Goal: Information Seeking & Learning: Check status

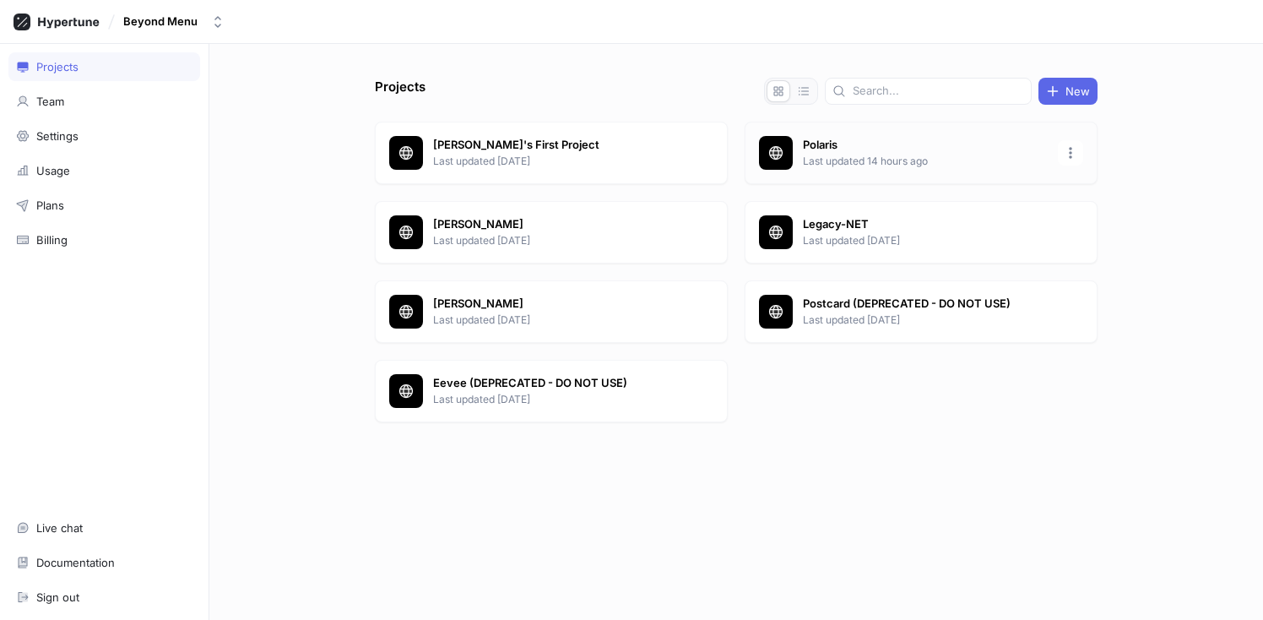
click at [802, 136] on div "Polaris Last updated 14 hours ago" at bounding box center [921, 153] width 353 height 62
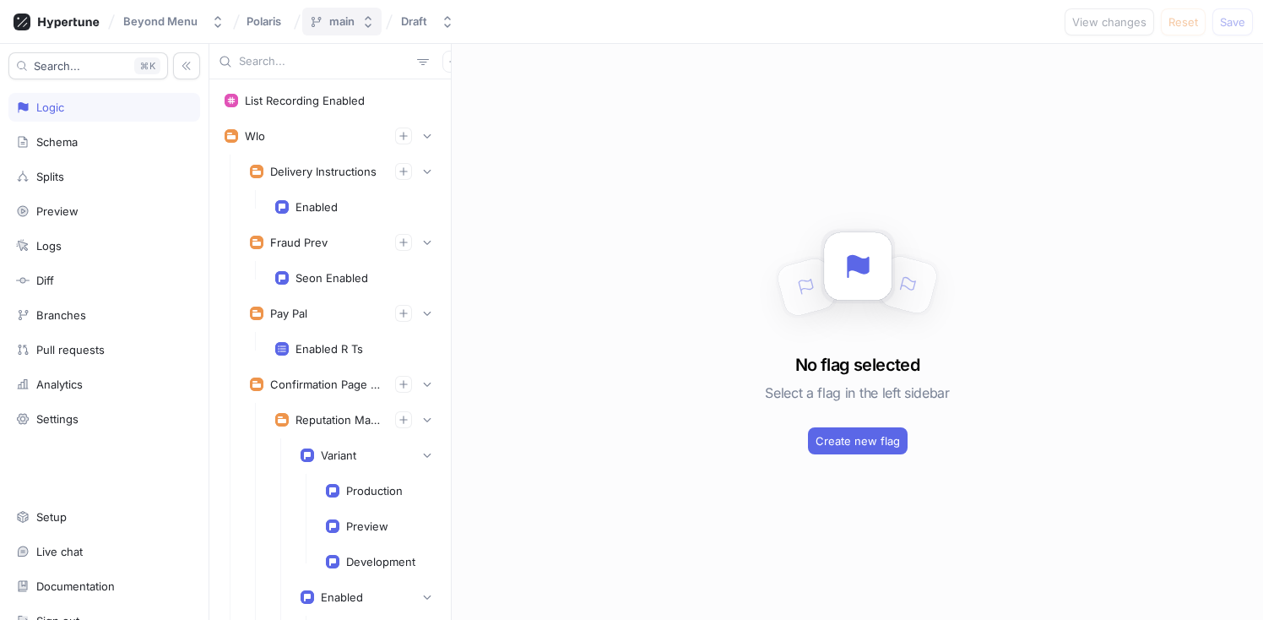
click at [350, 24] on div "main" at bounding box center [341, 21] width 25 height 14
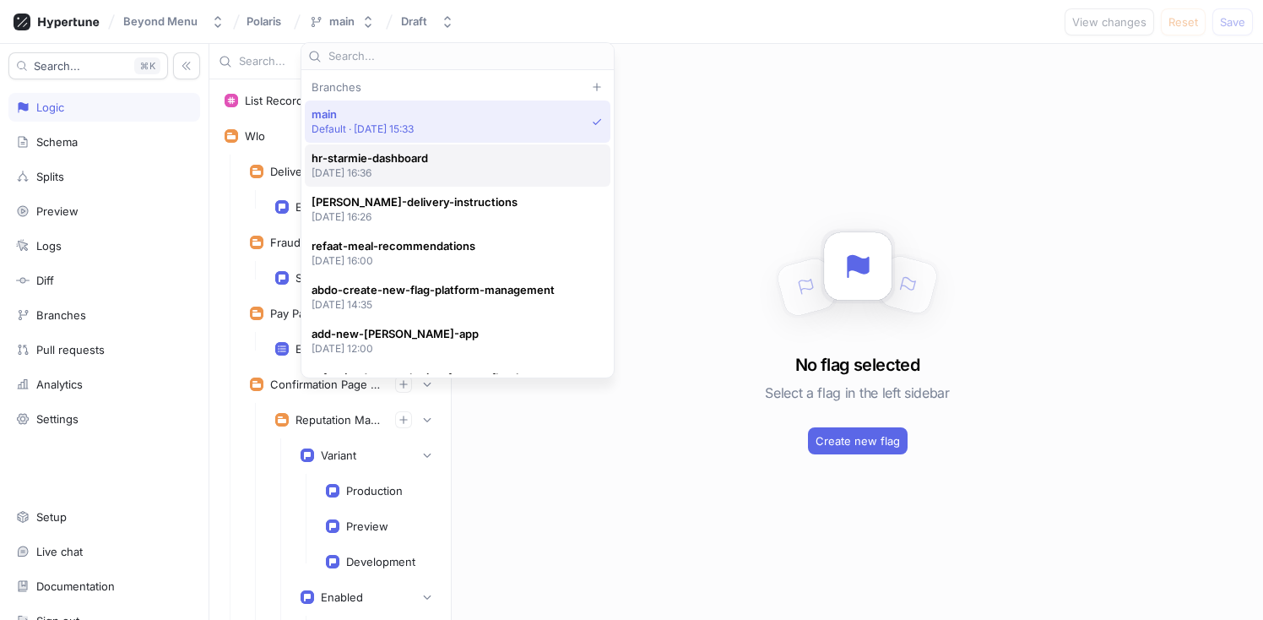
click at [397, 155] on span "hr-starmie-dashboard" at bounding box center [370, 158] width 117 height 14
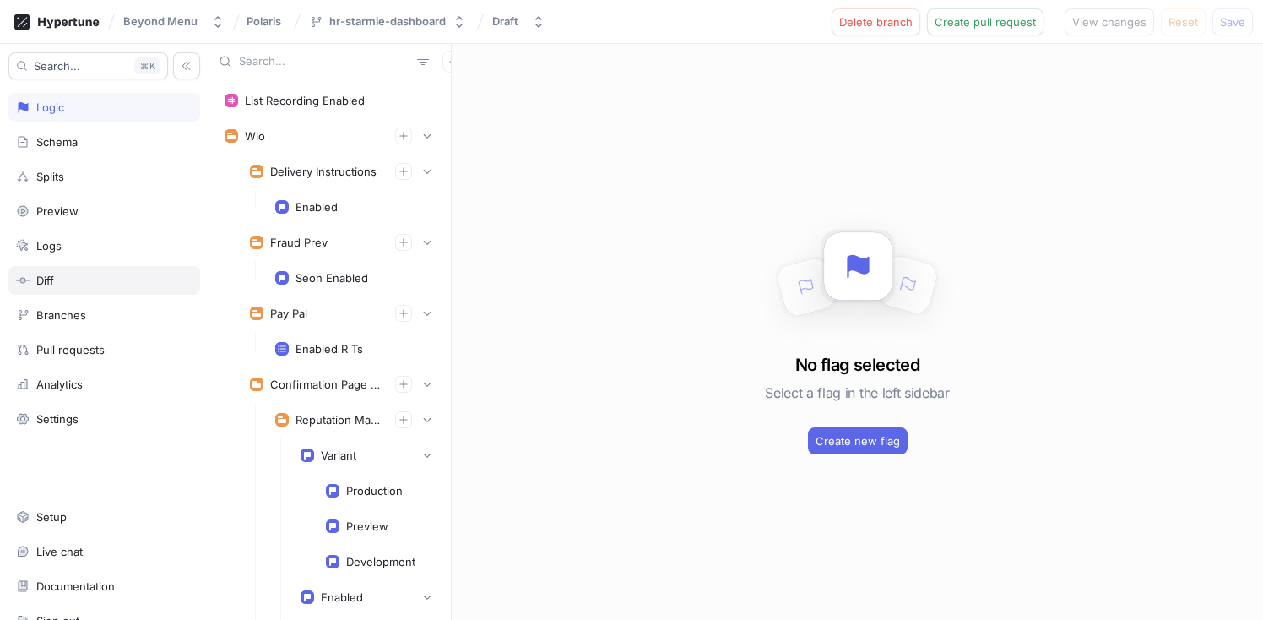
click at [53, 275] on div "Diff" at bounding box center [45, 281] width 18 height 14
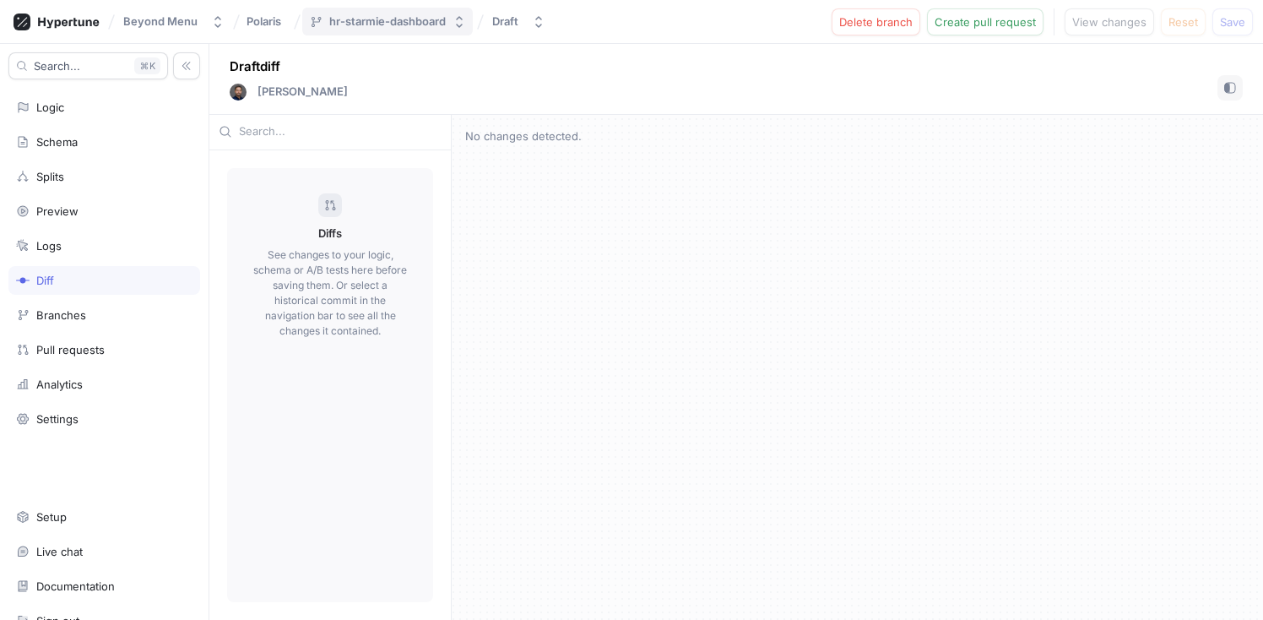
click at [406, 25] on div "hr-starmie-dashboard" at bounding box center [387, 21] width 117 height 14
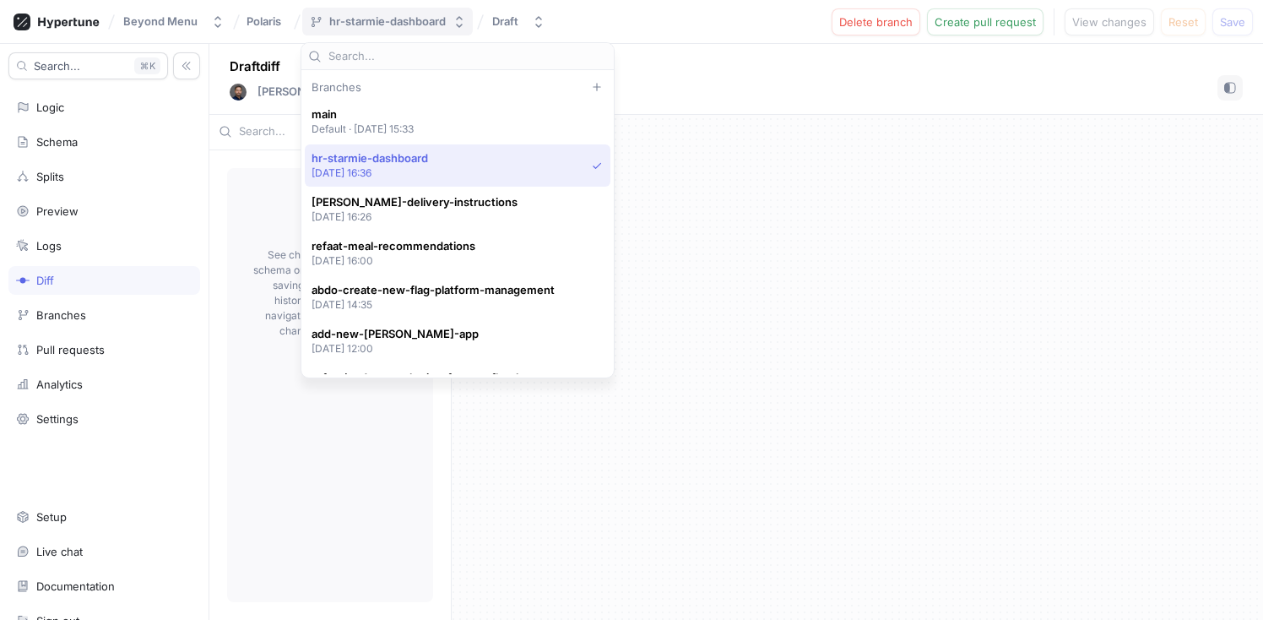
scroll to position [44, 0]
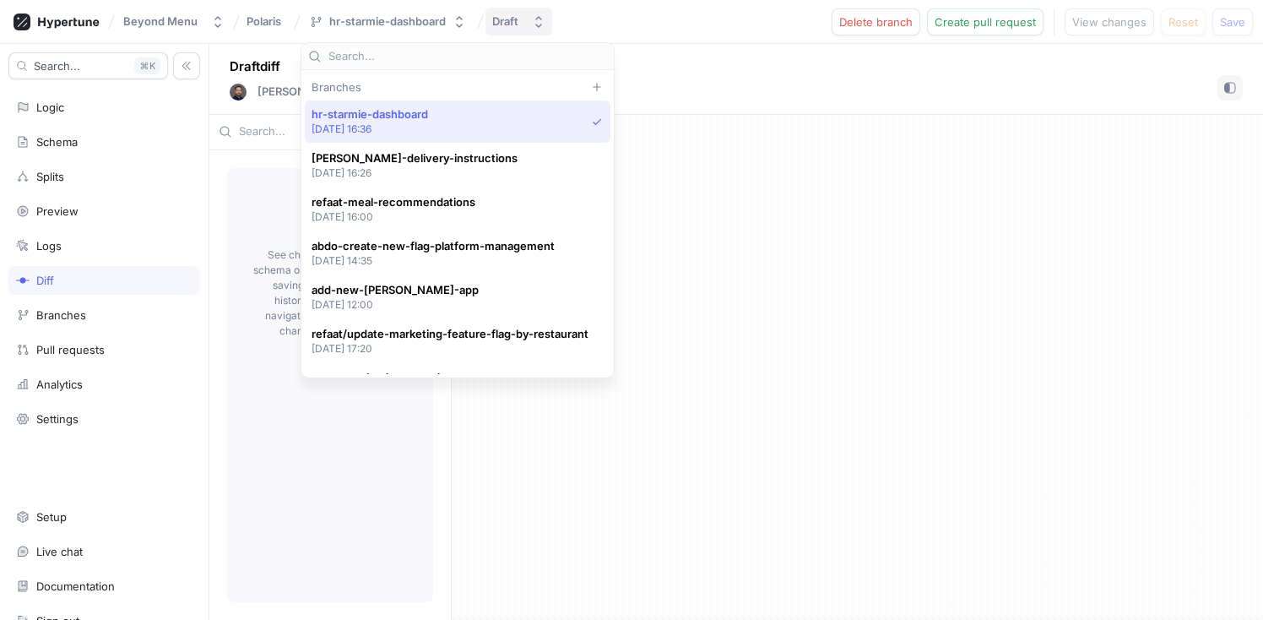
click at [524, 13] on button "Draft" at bounding box center [519, 22] width 67 height 28
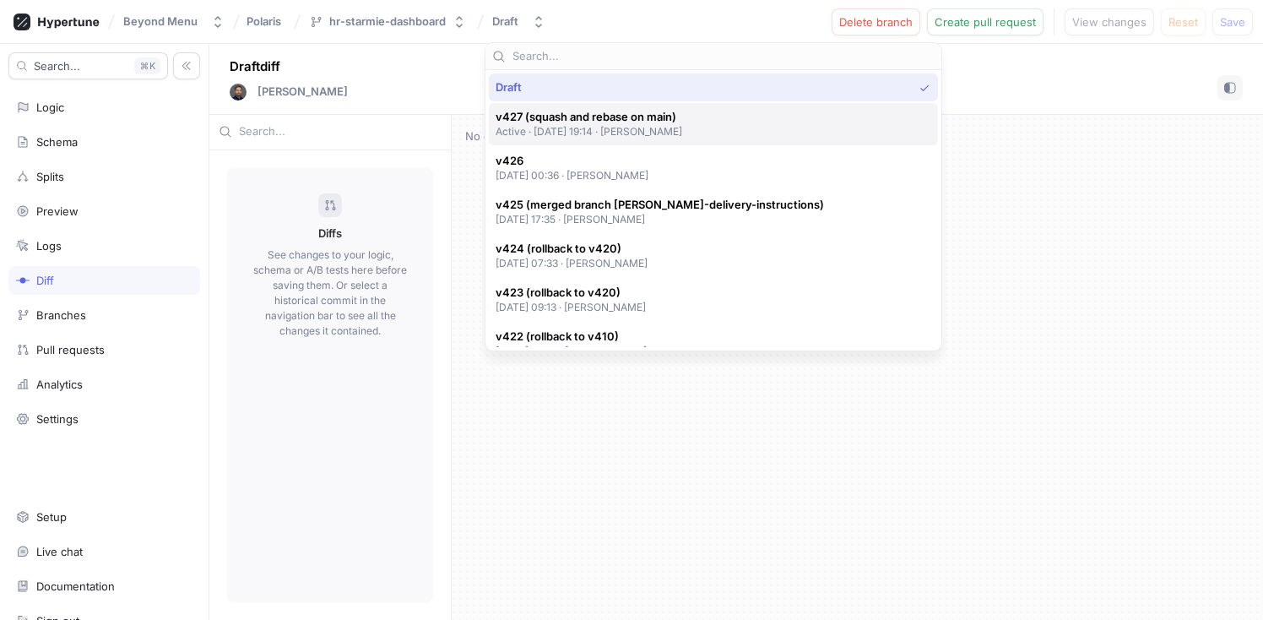
click at [541, 130] on p "Active ‧ [DATE] 19:14 ‧ [PERSON_NAME]" at bounding box center [589, 131] width 187 height 14
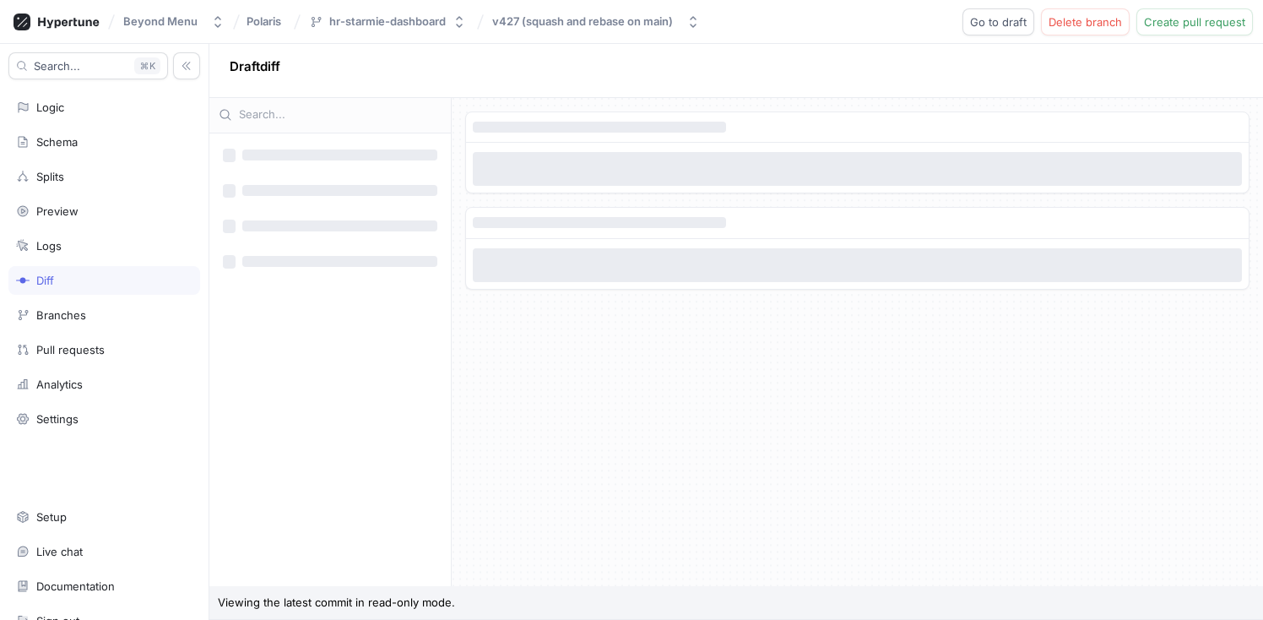
click at [541, 130] on span "‌" at bounding box center [599, 127] width 253 height 11
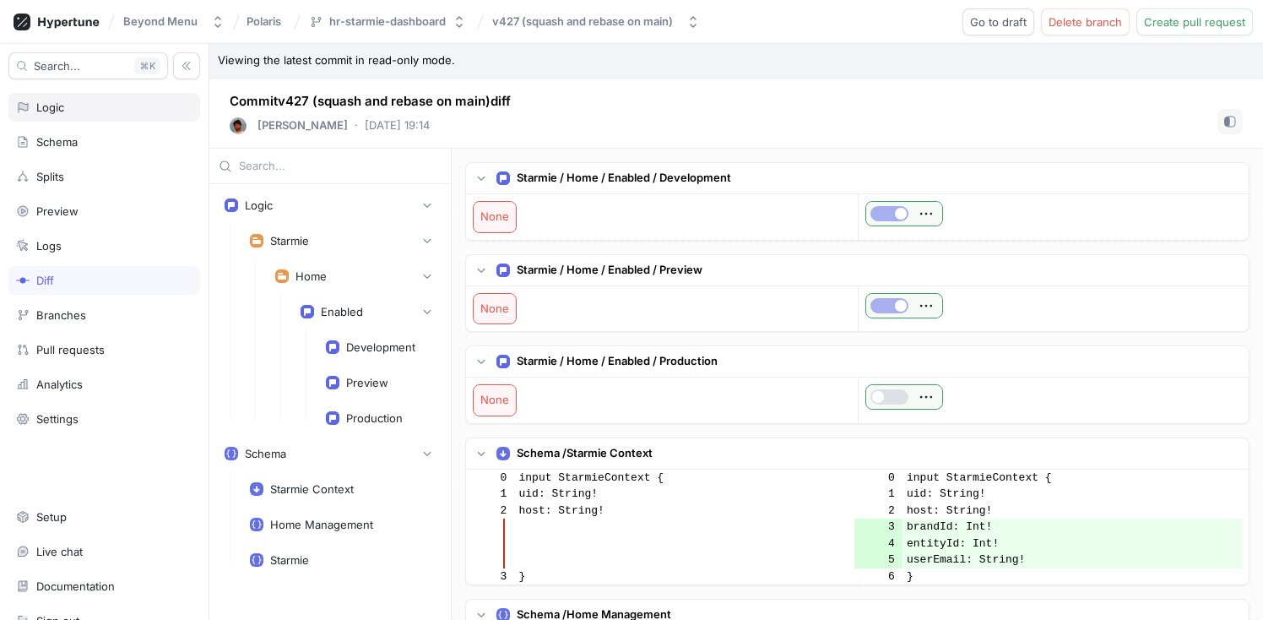
click at [79, 101] on div "Logic" at bounding box center [104, 108] width 177 height 14
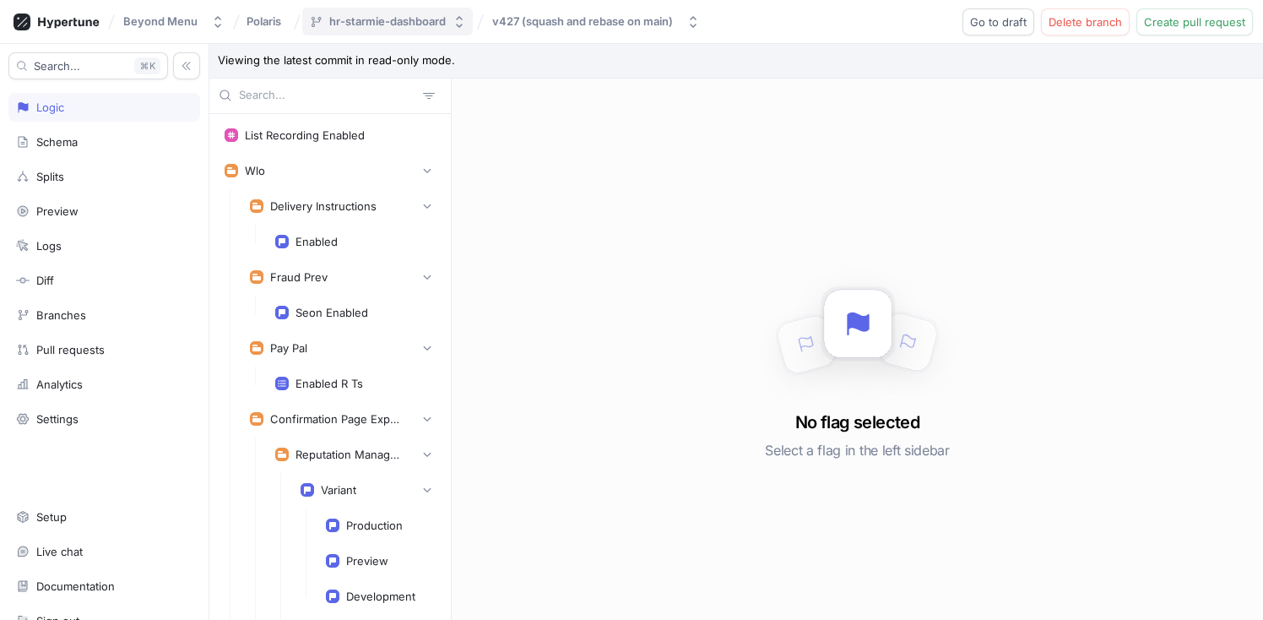
click at [405, 19] on div "hr-starmie-dashboard" at bounding box center [387, 21] width 117 height 14
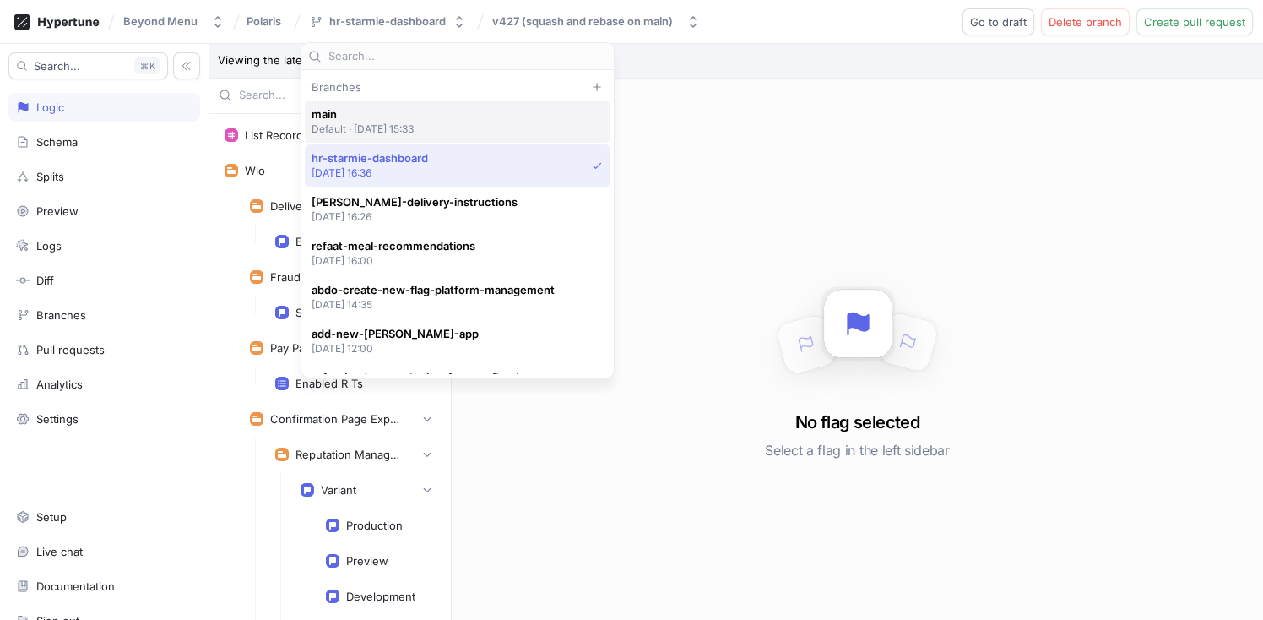
click at [405, 114] on span "main" at bounding box center [363, 114] width 103 height 14
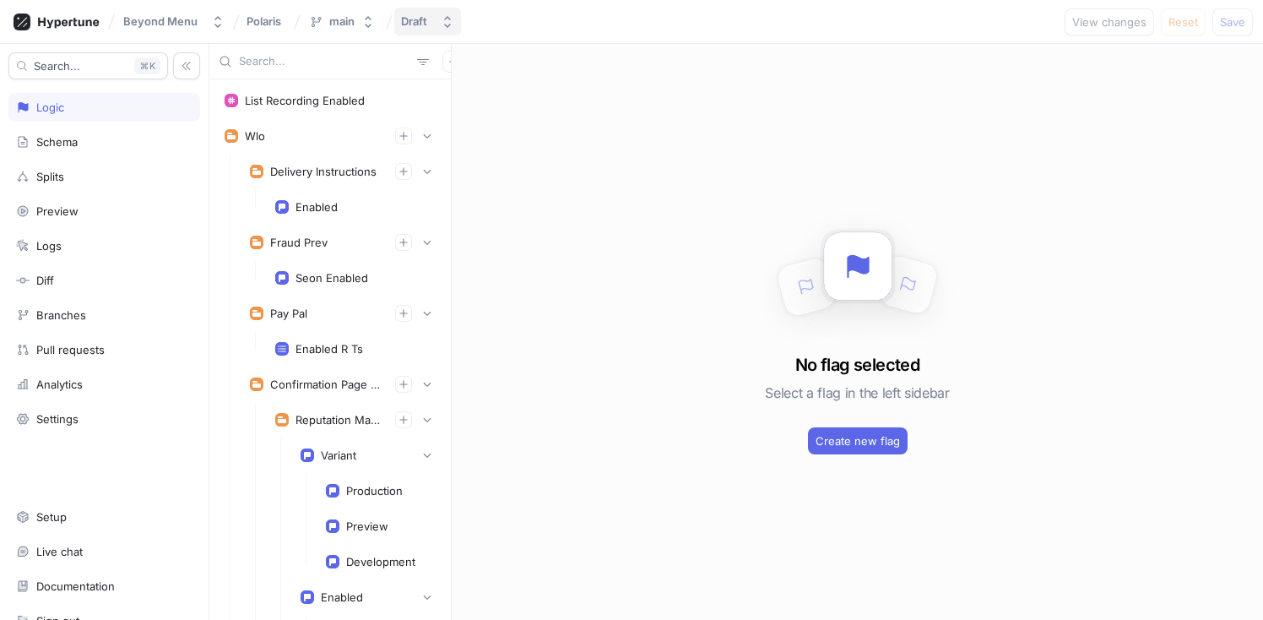
click at [443, 19] on icon "button" at bounding box center [448, 22] width 14 height 14
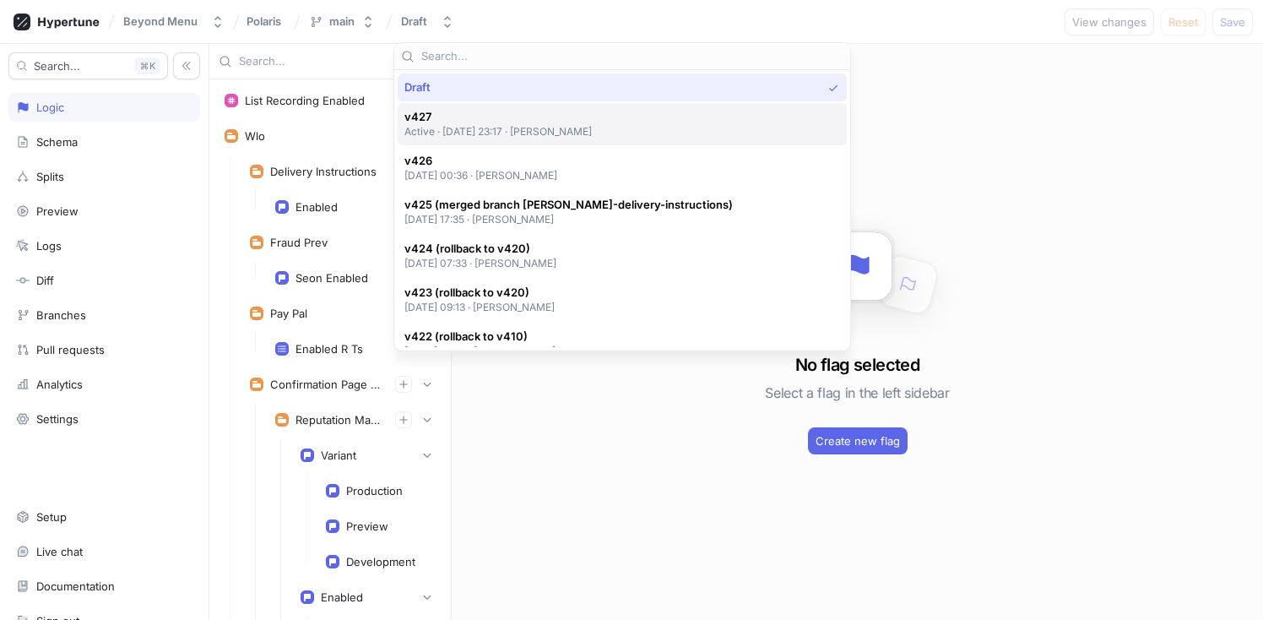
click at [505, 140] on div "v427 Active ‧ [DATE] 23:17 ‧ [PERSON_NAME]" at bounding box center [622, 124] width 449 height 42
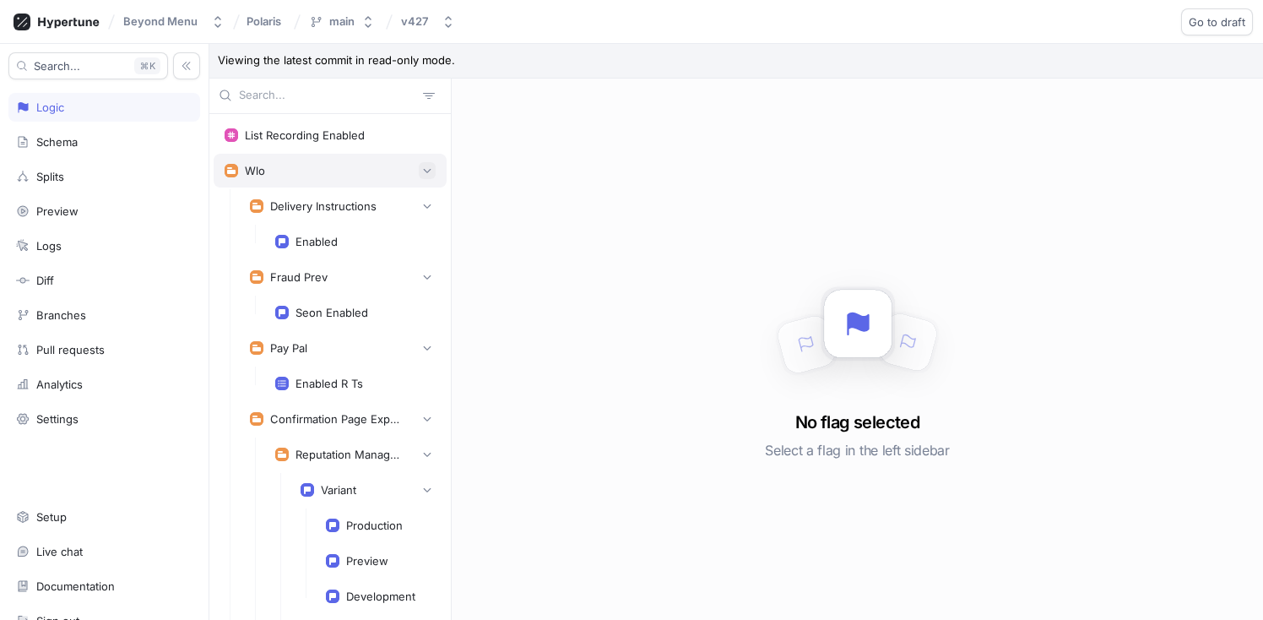
click at [422, 169] on icon "button" at bounding box center [427, 171] width 10 height 10
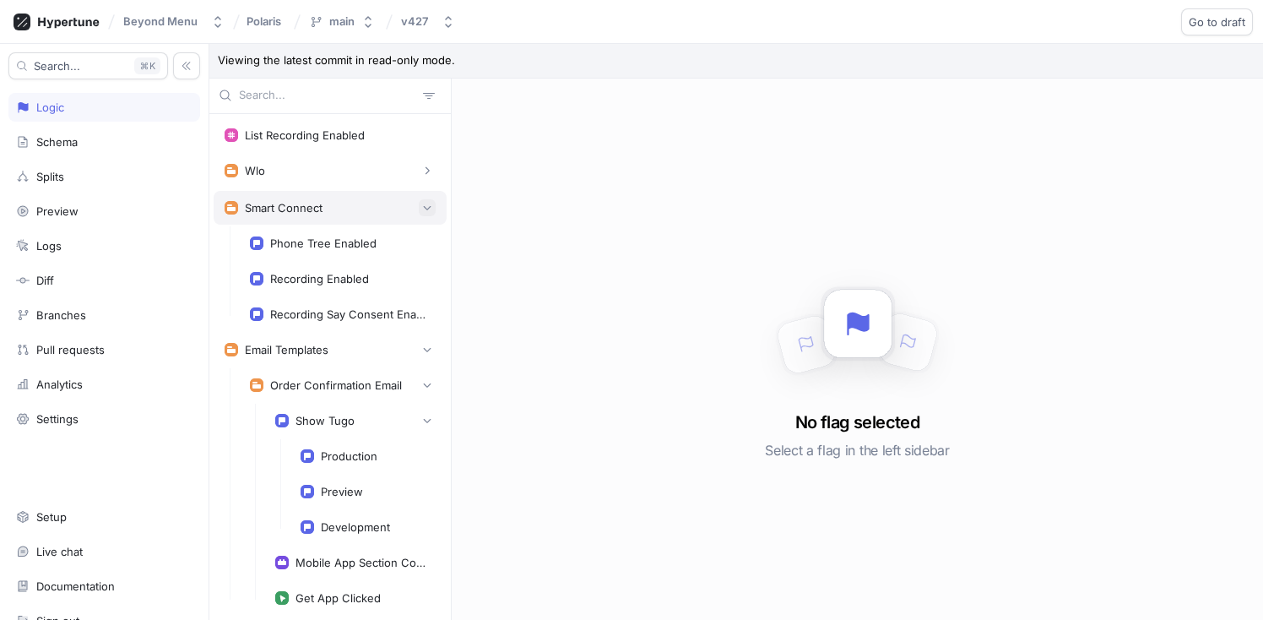
click at [422, 211] on icon "button" at bounding box center [427, 208] width 10 height 10
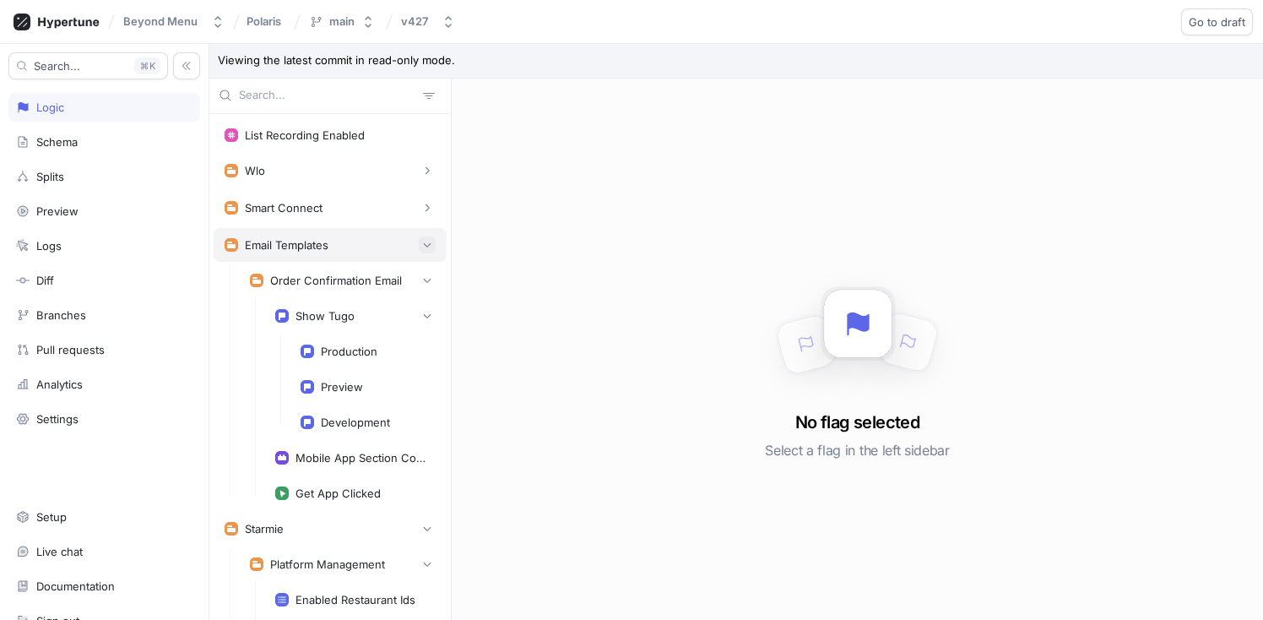
click at [424, 244] on icon "button" at bounding box center [428, 244] width 8 height 4
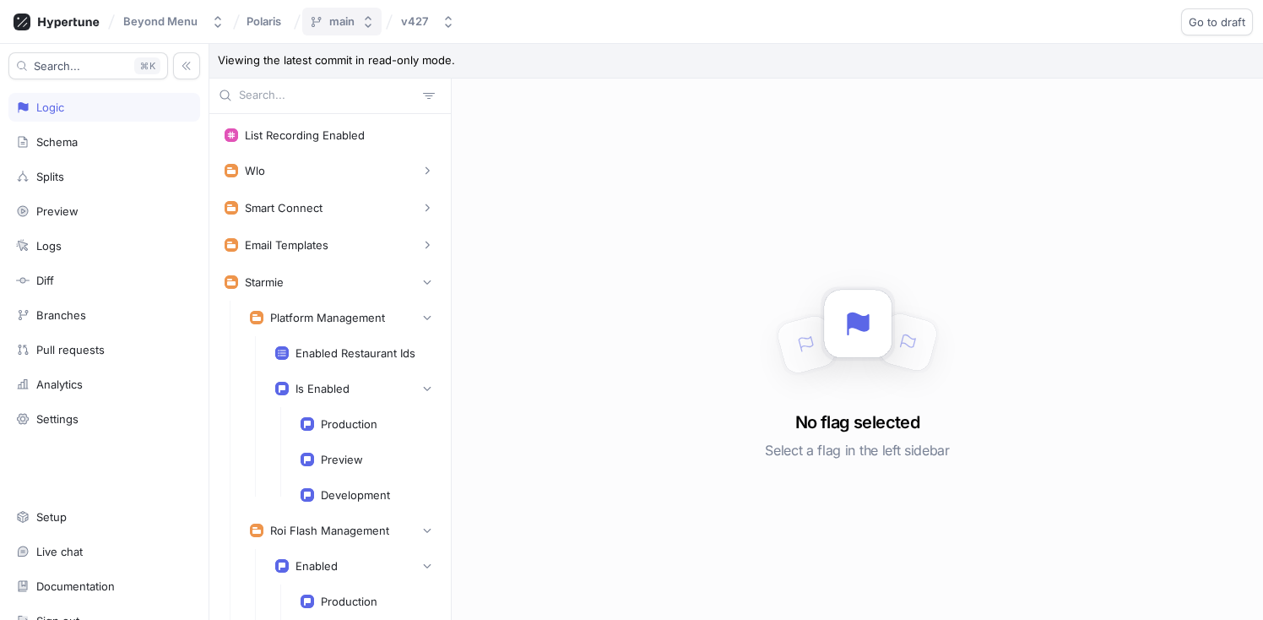
click at [358, 21] on button "main" at bounding box center [341, 22] width 79 height 28
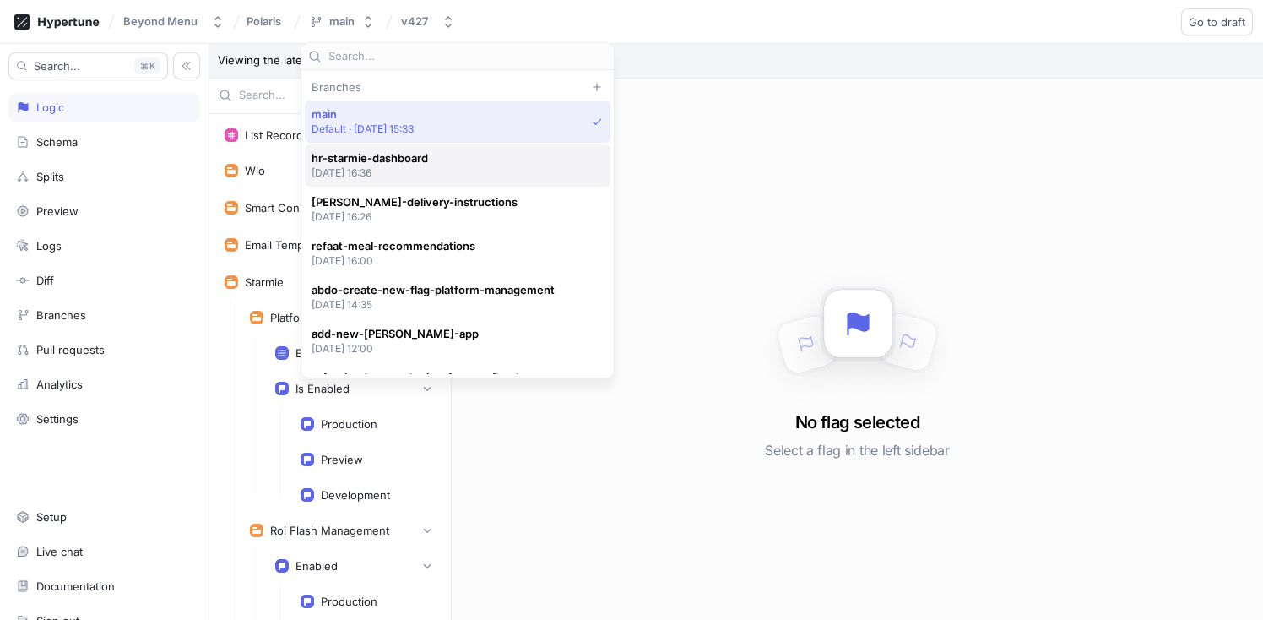
click at [399, 159] on span "hr-starmie-dashboard" at bounding box center [370, 158] width 117 height 14
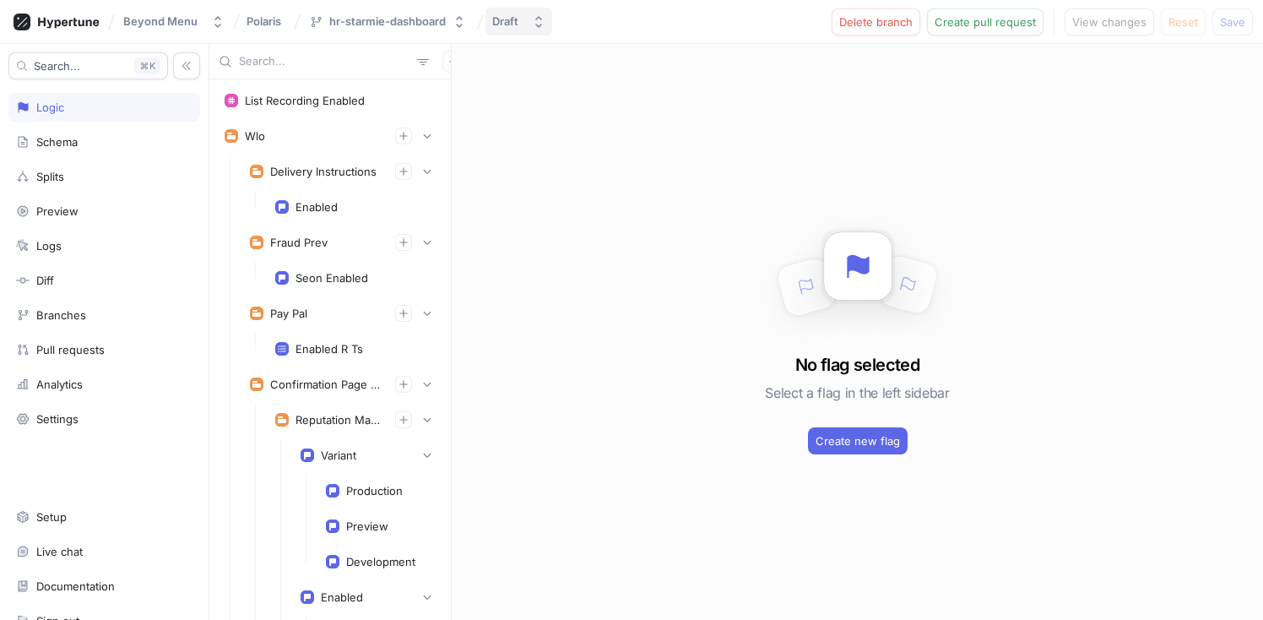
click at [530, 29] on button "Draft" at bounding box center [519, 22] width 67 height 28
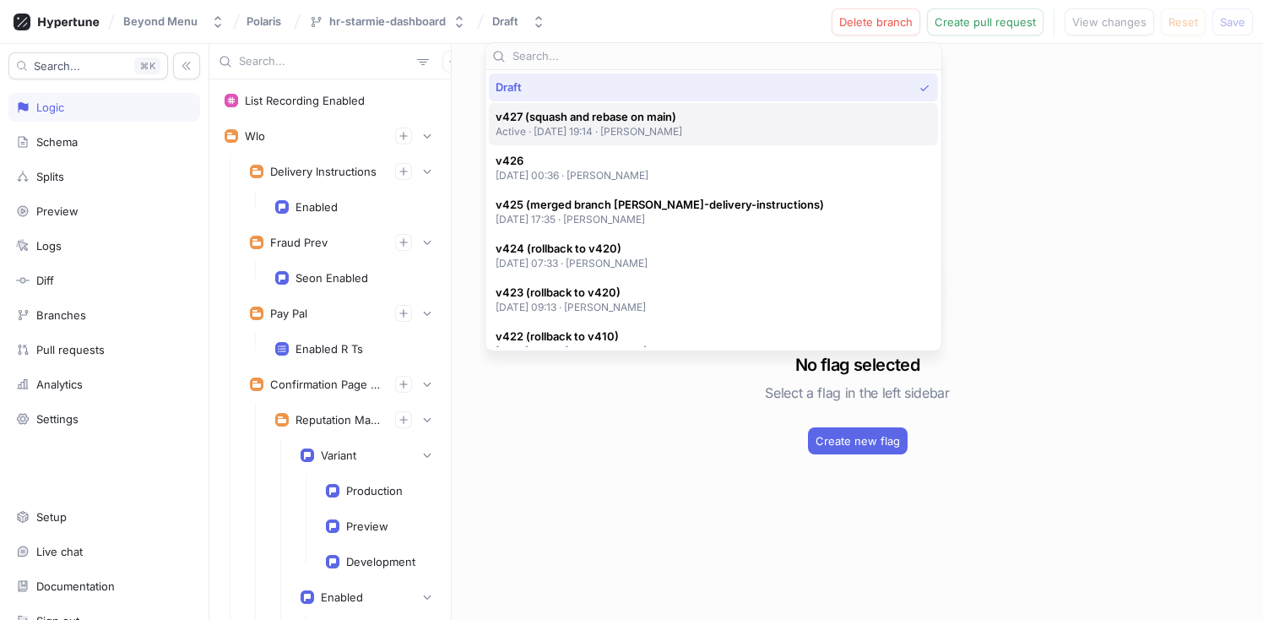
click at [596, 136] on p "Active ‧ [DATE] 19:14 ‧ [PERSON_NAME]" at bounding box center [589, 131] width 187 height 14
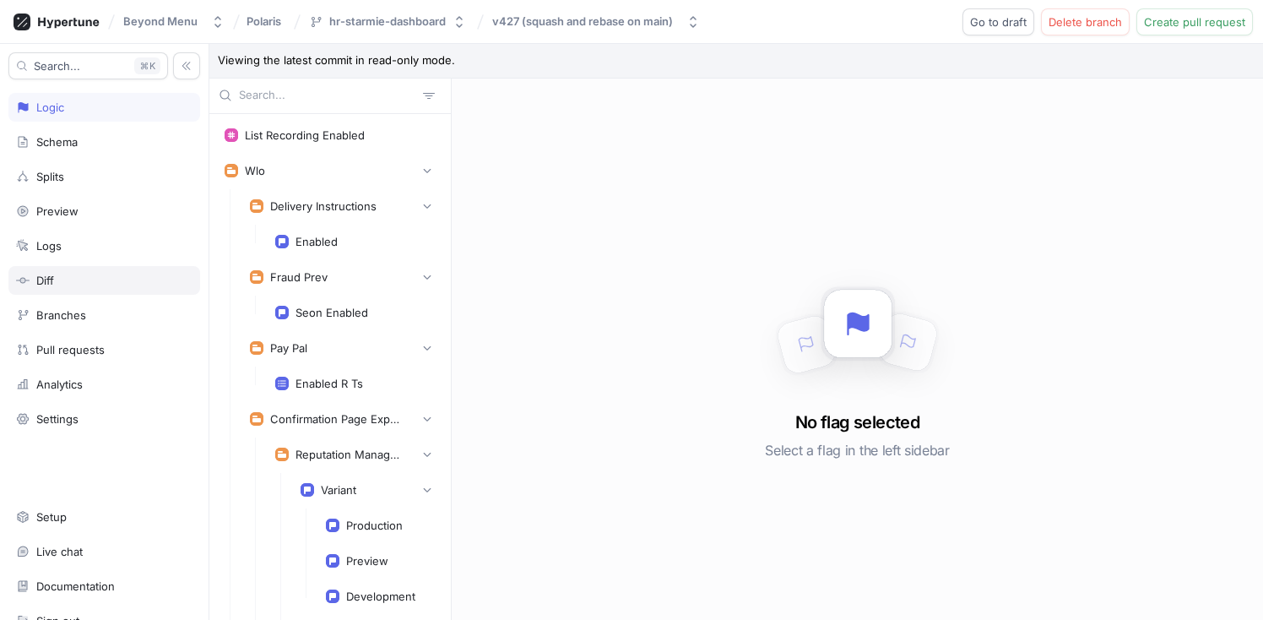
click at [88, 269] on div "Diff" at bounding box center [104, 280] width 192 height 29
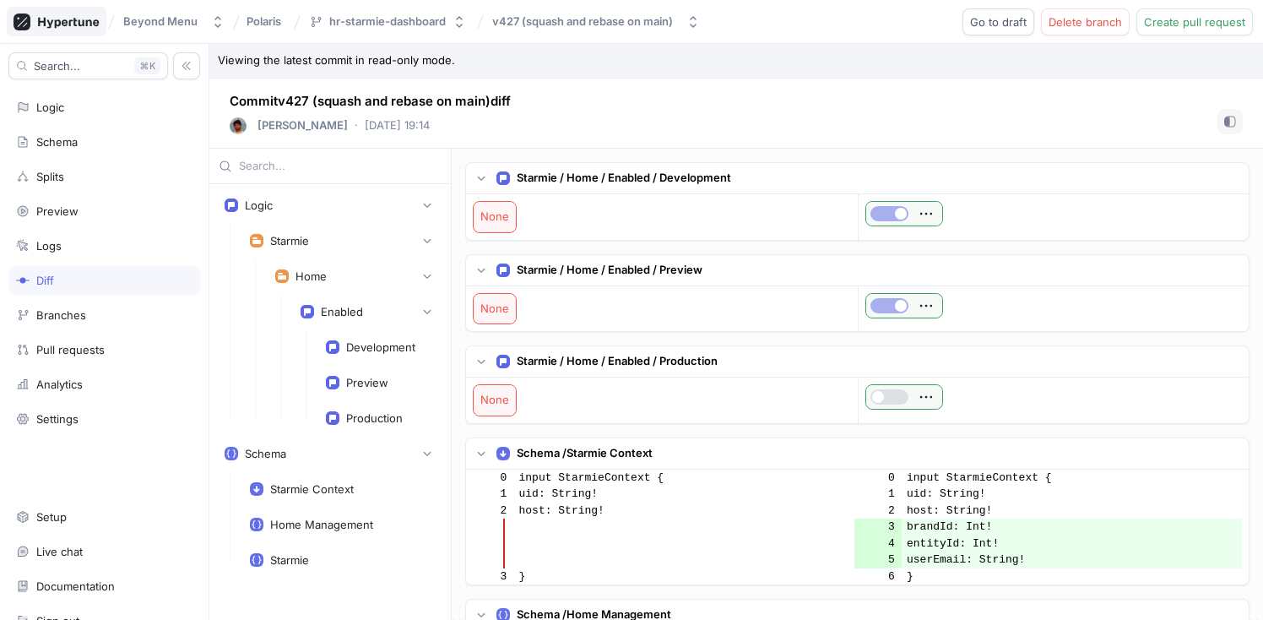
click at [98, 20] on icon at bounding box center [68, 22] width 61 height 11
